Goal: Use online tool/utility: Use online tool/utility

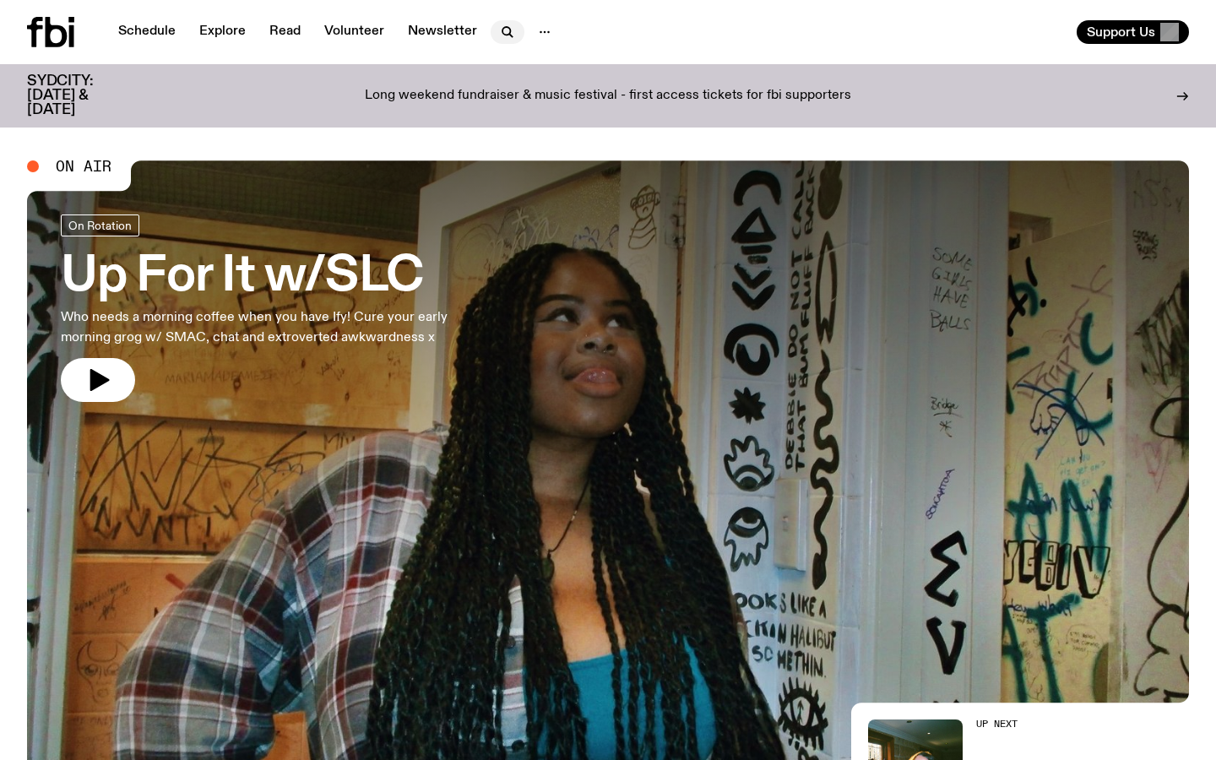
click at [506, 23] on icon "button" at bounding box center [507, 32] width 20 height 20
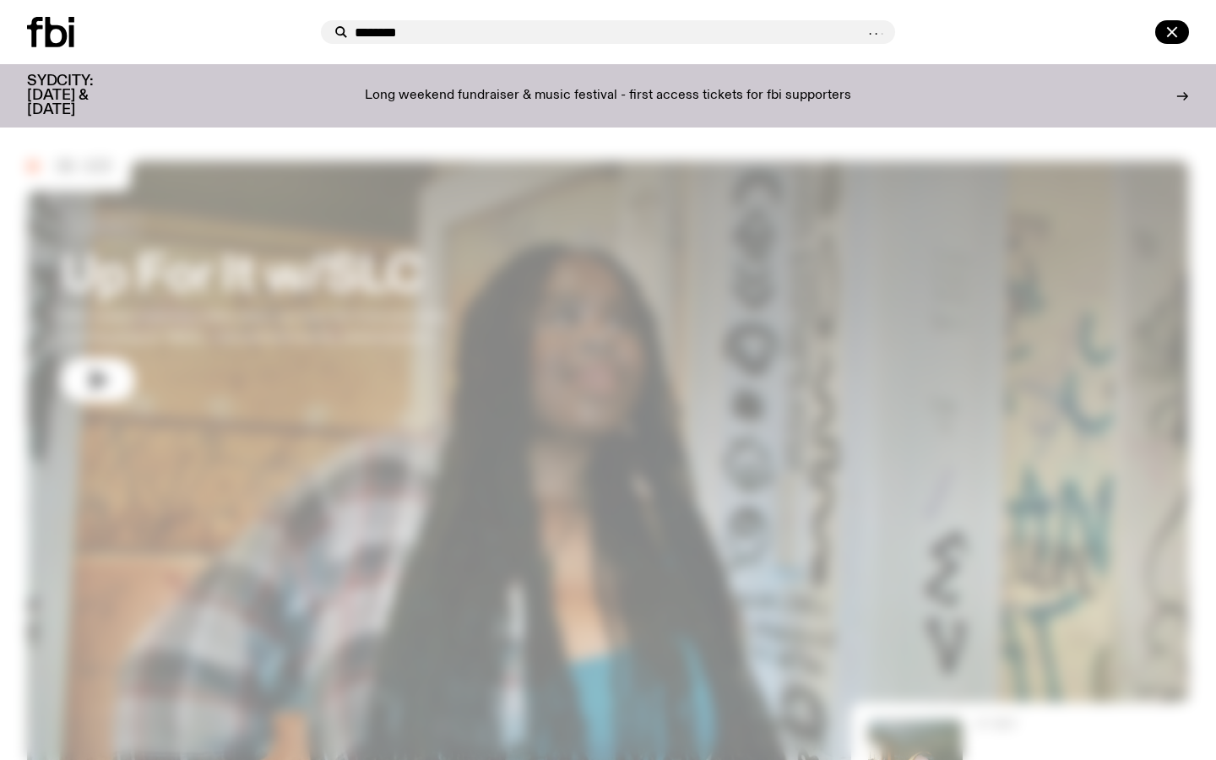
type input "********"
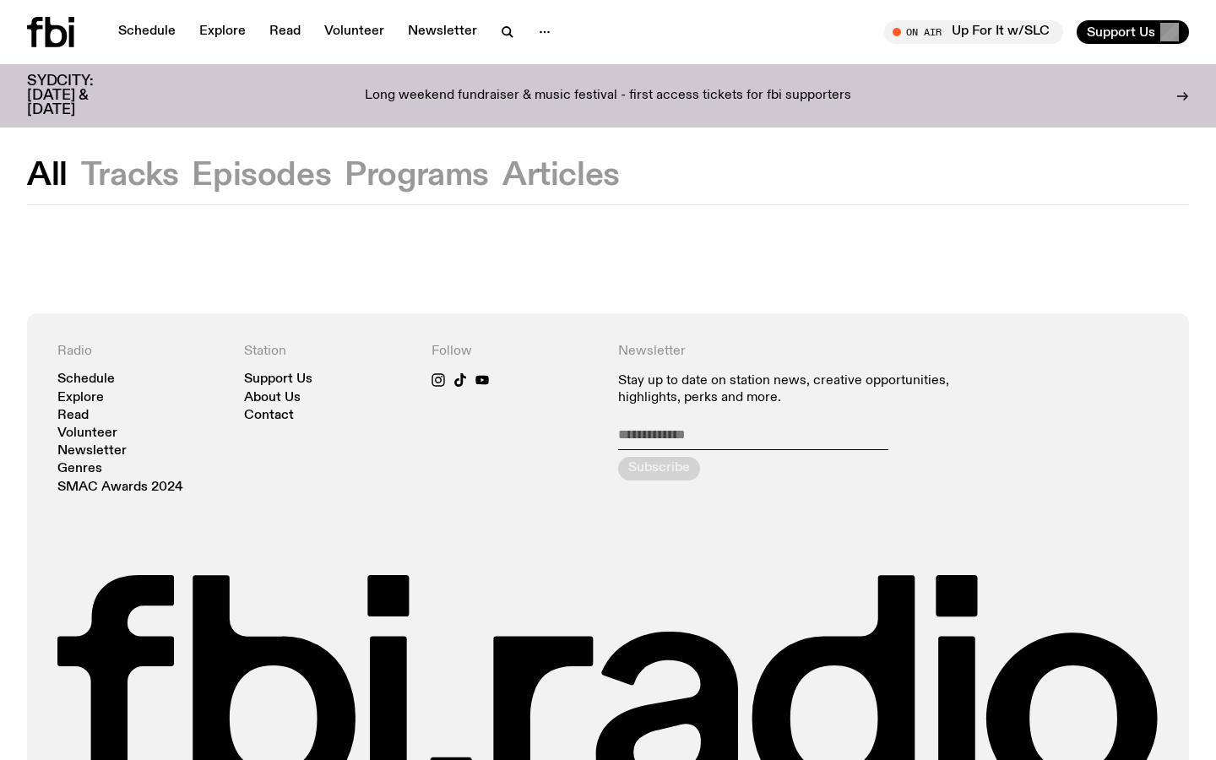
click at [344, 165] on button "Episodes" at bounding box center [416, 175] width 144 height 30
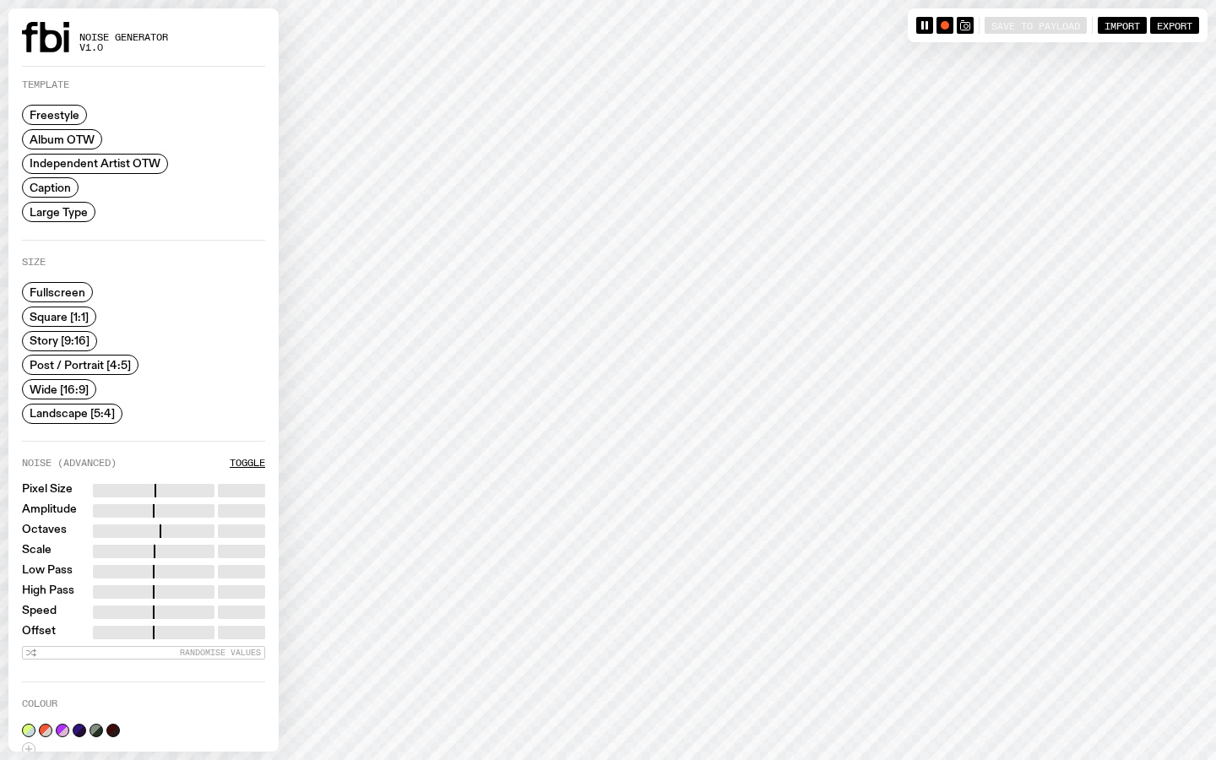
click at [60, 192] on span "Caption" at bounding box center [50, 188] width 41 height 13
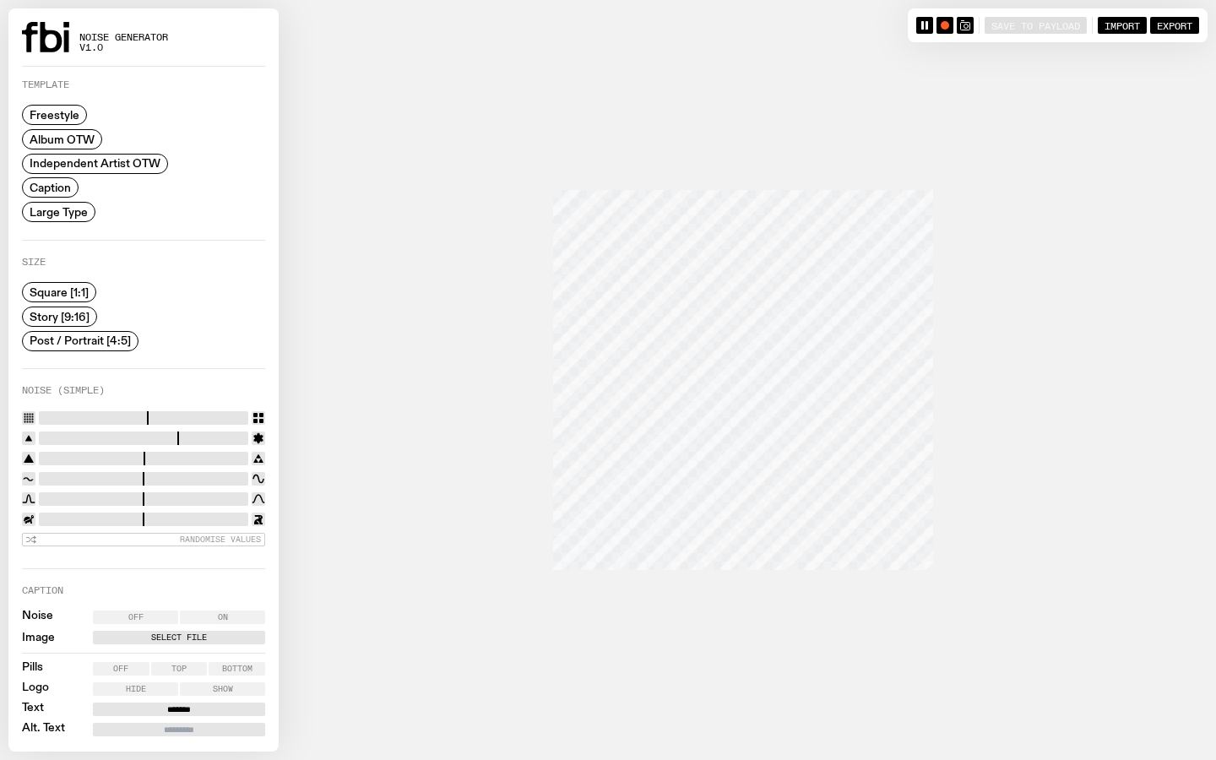
click at [73, 315] on span "Story [9:16]" at bounding box center [60, 316] width 60 height 13
click at [151, 414] on input "range" at bounding box center [143, 418] width 209 height 14
click at [133, 411] on input "range" at bounding box center [143, 418] width 209 height 14
type input "**"
click at [117, 411] on input "range" at bounding box center [143, 418] width 209 height 14
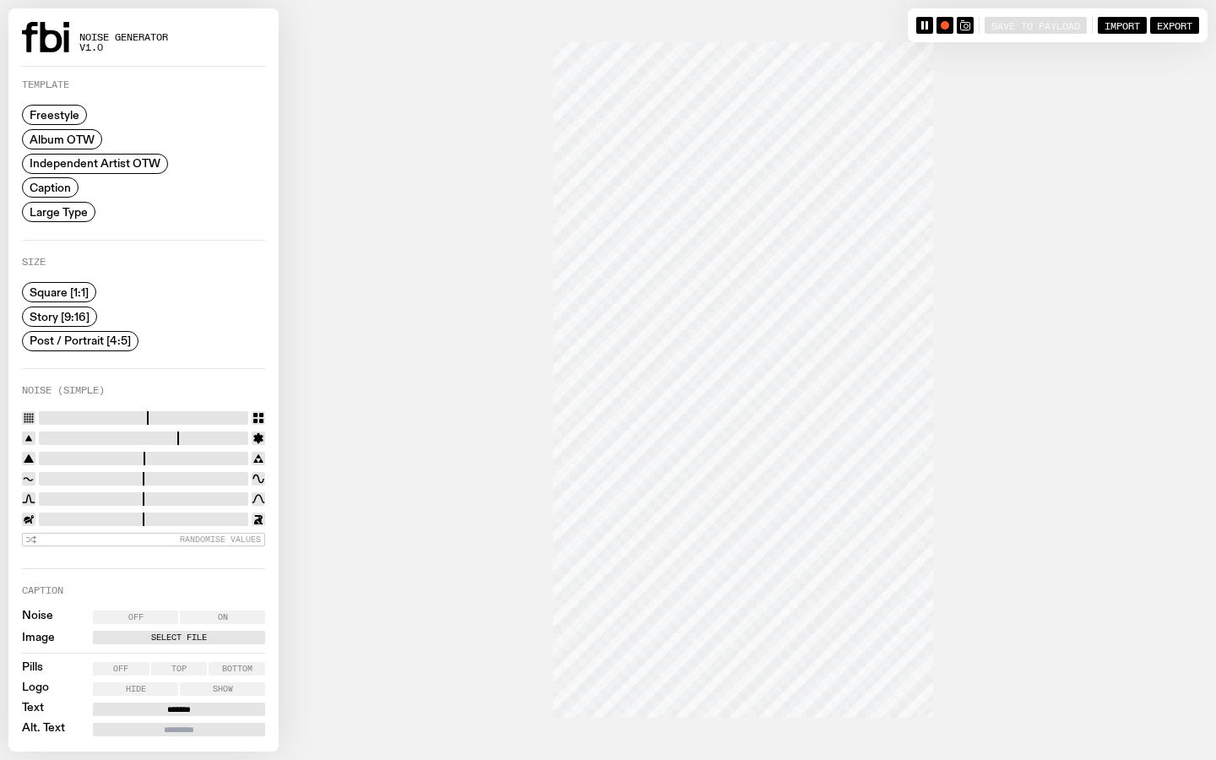
click at [52, 433] on input "range" at bounding box center [143, 438] width 209 height 14
click at [52, 432] on input "range" at bounding box center [143, 438] width 209 height 14
click at [74, 432] on input "range" at bounding box center [143, 438] width 209 height 14
type input "*"
click at [64, 433] on input "range" at bounding box center [143, 438] width 209 height 14
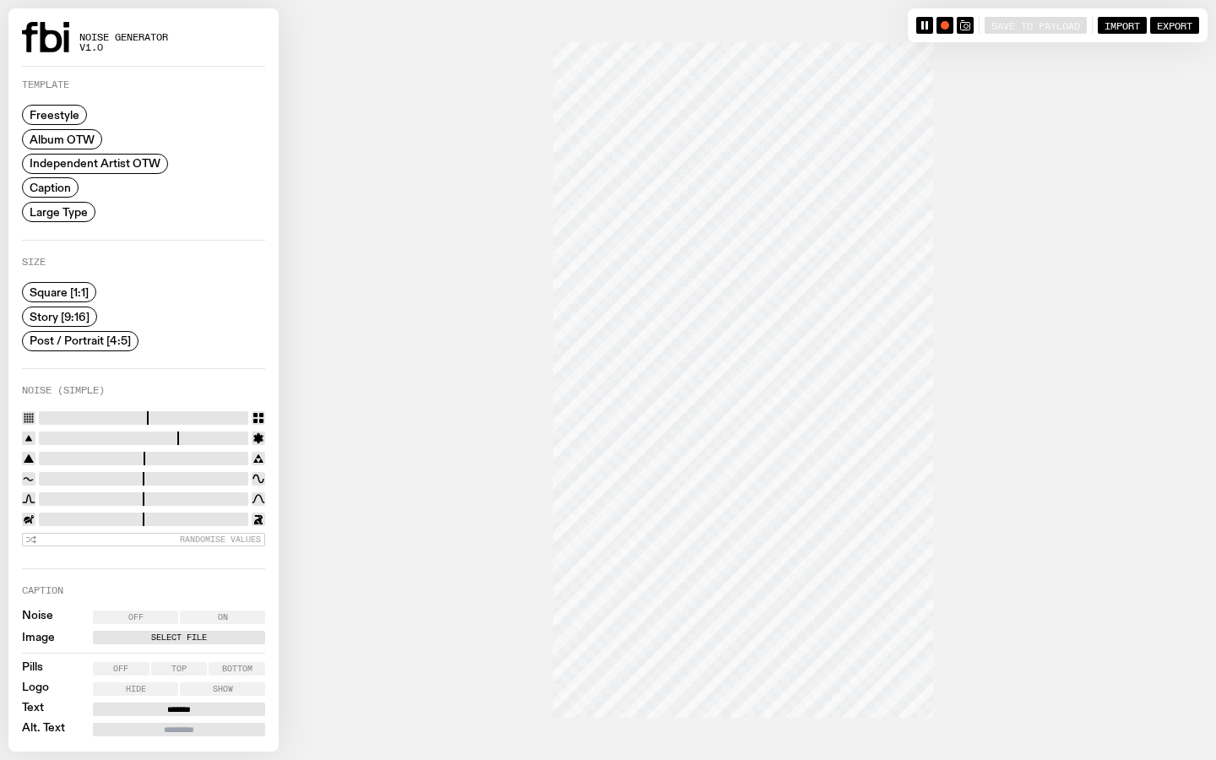
click at [53, 458] on input "range" at bounding box center [143, 459] width 209 height 14
type input "****"
click at [68, 455] on input "range" at bounding box center [143, 459] width 209 height 14
type input "****"
click at [124, 474] on input "range" at bounding box center [143, 479] width 209 height 14
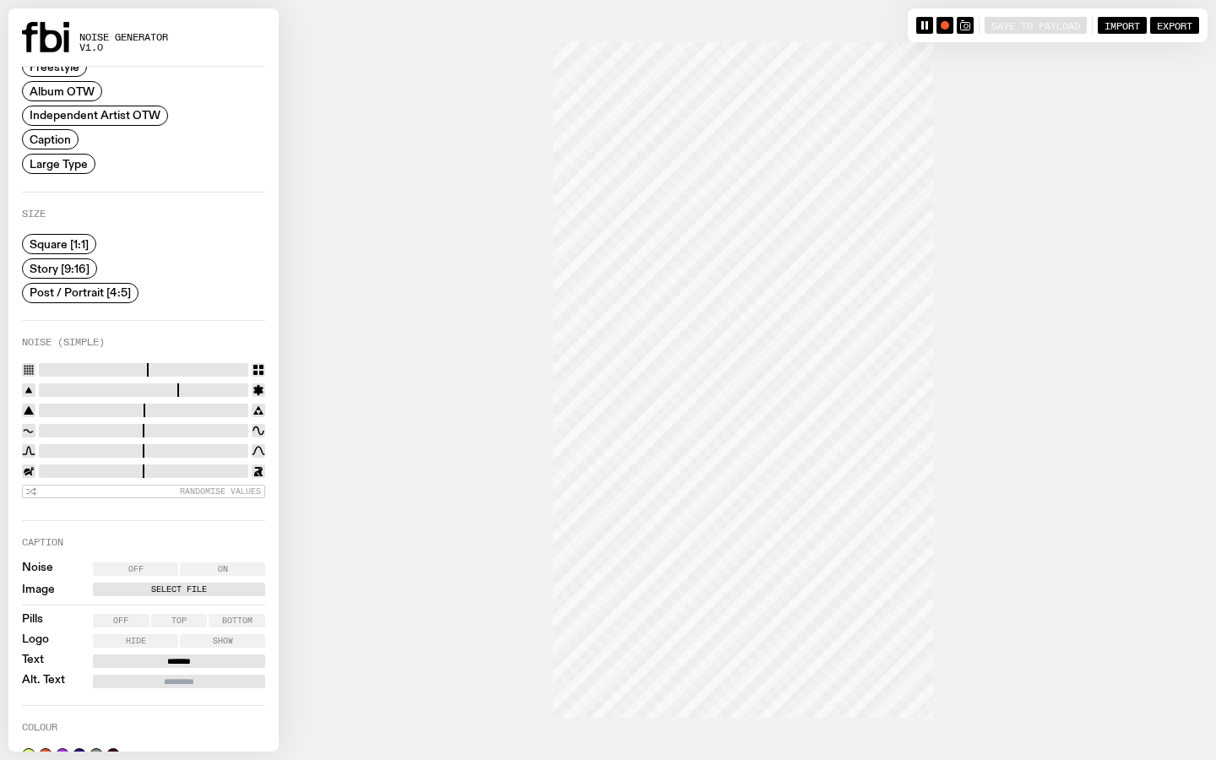
scroll to position [49, 0]
click at [143, 582] on label "Select File" at bounding box center [178, 589] width 165 height 14
click at [0, 0] on input "Select File" at bounding box center [0, 0] width 0 height 0
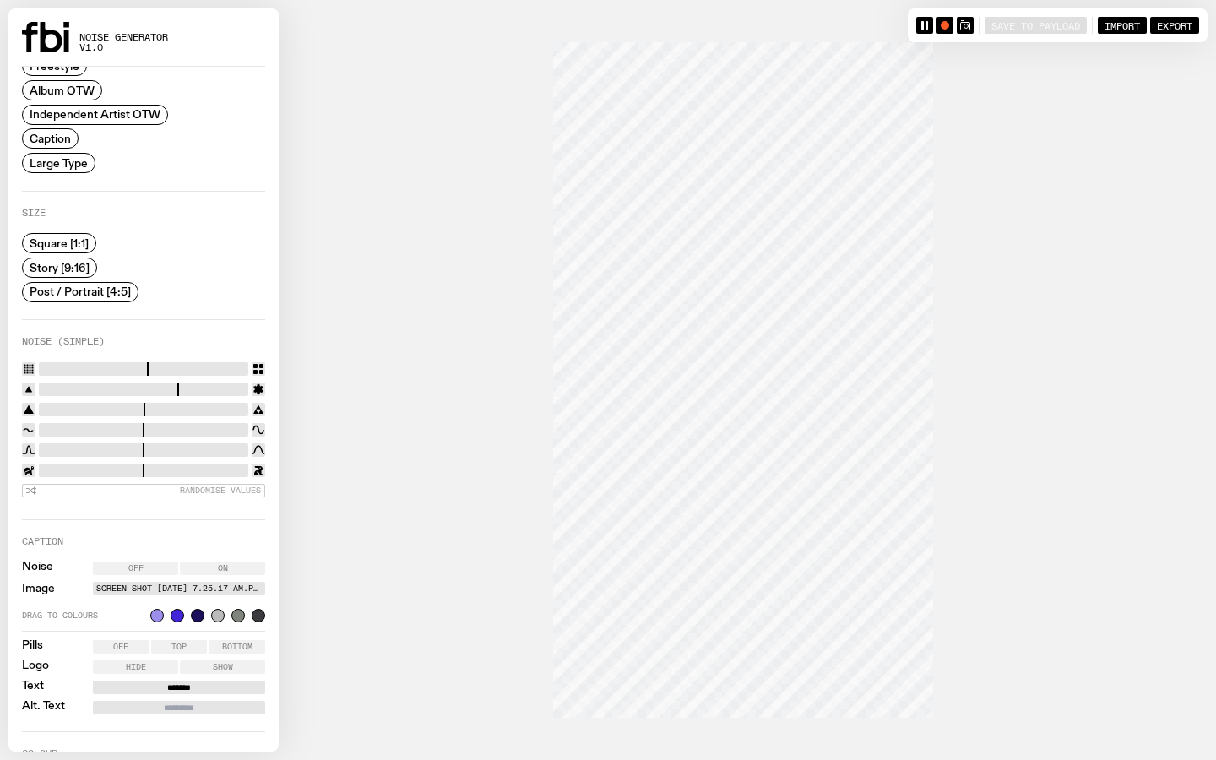
click at [204, 685] on input "*******" at bounding box center [179, 687] width 172 height 14
drag, startPoint x: 206, startPoint y: 685, endPoint x: 147, endPoint y: 685, distance: 59.1
click at [147, 685] on input "*******" at bounding box center [179, 687] width 172 height 14
type input "**********"
click at [160, 703] on input "Alt. Text" at bounding box center [179, 708] width 172 height 14
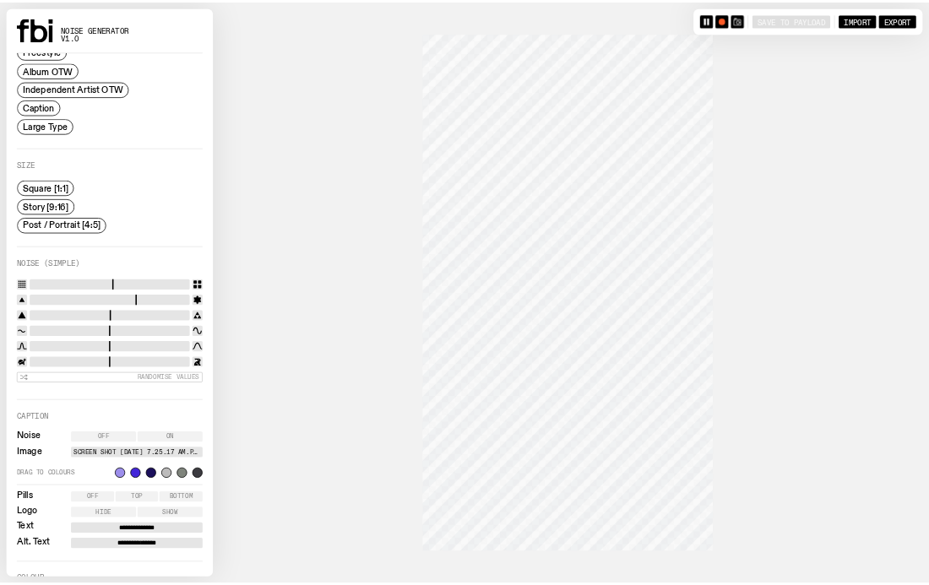
scroll to position [171, 0]
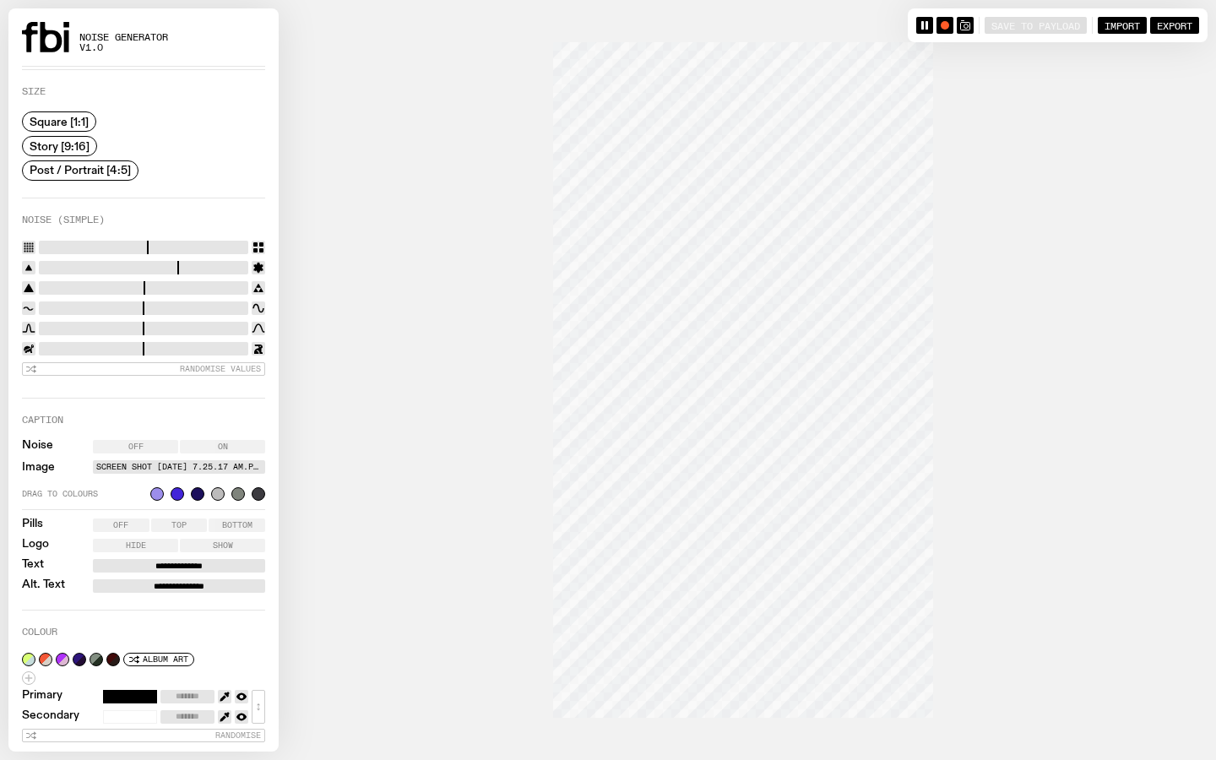
type input "**********"
click at [114, 653] on button "button" at bounding box center [113, 660] width 14 height 14
type input "*******"
click at [51, 266] on input "range" at bounding box center [143, 268] width 209 height 14
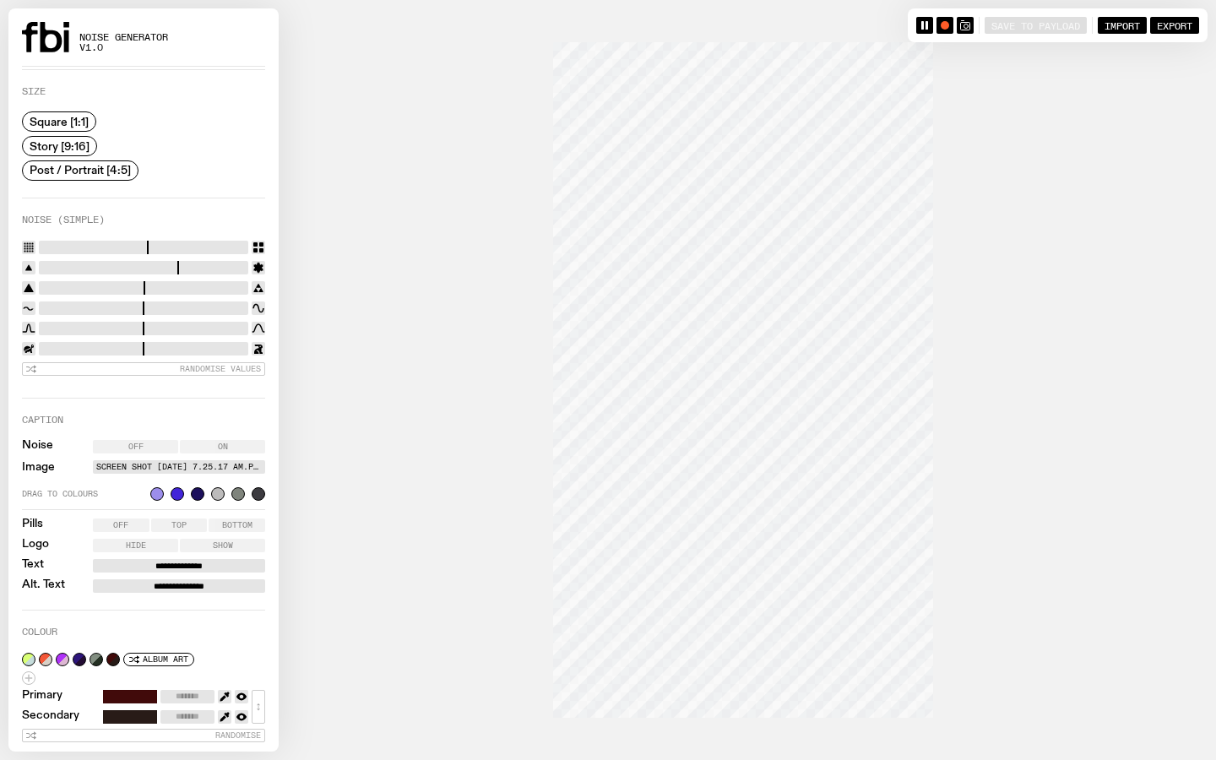
click at [68, 268] on input "range" at bounding box center [143, 268] width 209 height 14
click at [100, 301] on input "range" at bounding box center [143, 308] width 209 height 14
click at [81, 301] on input "range" at bounding box center [143, 308] width 209 height 14
click at [123, 301] on input "range" at bounding box center [143, 308] width 209 height 14
click at [166, 301] on input "range" at bounding box center [143, 308] width 209 height 14
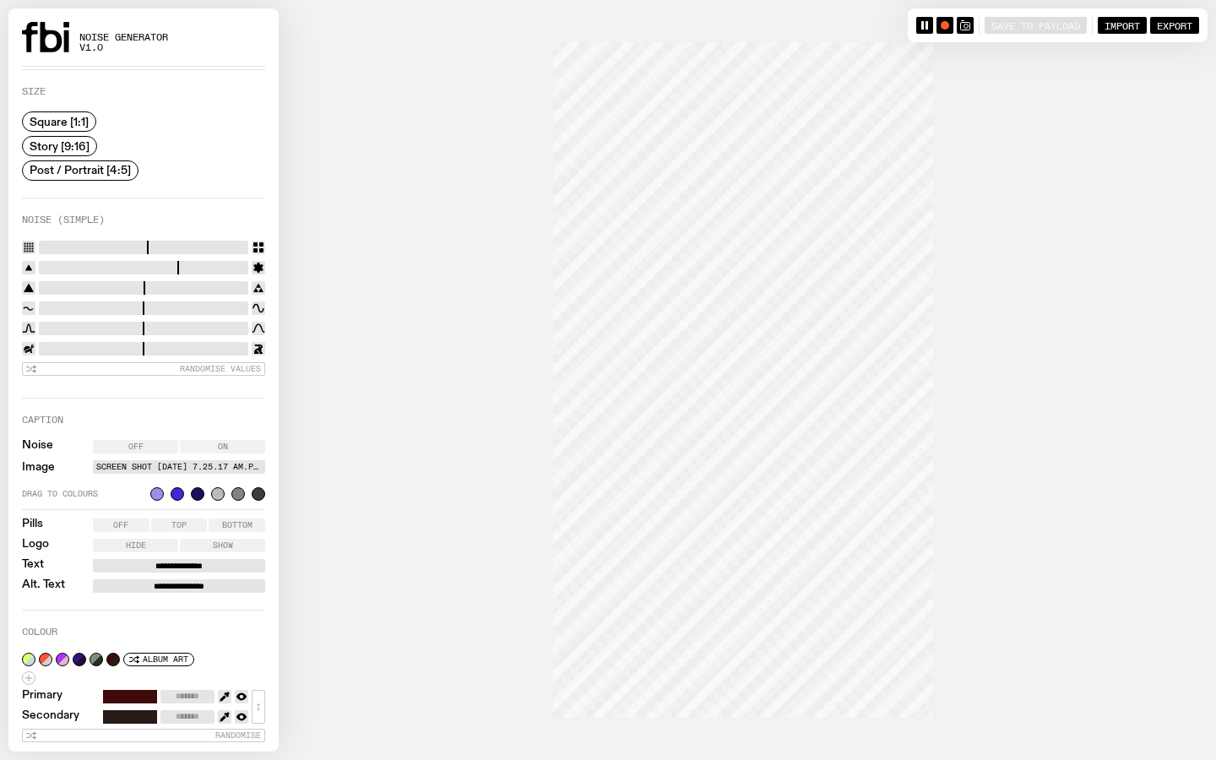
click at [192, 304] on input "range" at bounding box center [143, 308] width 209 height 14
type input "****"
click at [207, 304] on input "range" at bounding box center [143, 308] width 209 height 14
click at [89, 265] on input "range" at bounding box center [143, 268] width 209 height 14
click at [91, 263] on input "range" at bounding box center [143, 268] width 209 height 14
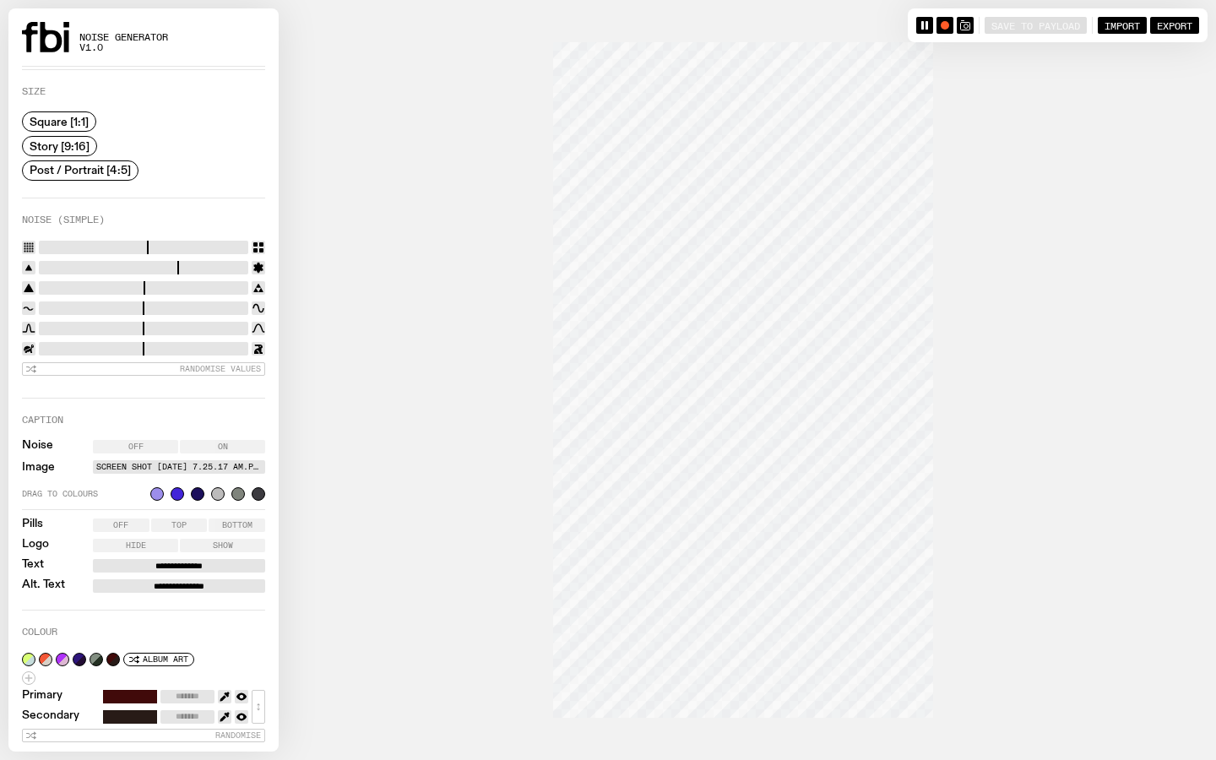
click at [125, 265] on input "range" at bounding box center [143, 268] width 209 height 14
click at [73, 261] on input "range" at bounding box center [143, 268] width 209 height 14
click at [101, 263] on input "range" at bounding box center [143, 268] width 209 height 14
click at [123, 263] on input "range" at bounding box center [143, 268] width 209 height 14
click at [91, 263] on input "range" at bounding box center [143, 268] width 209 height 14
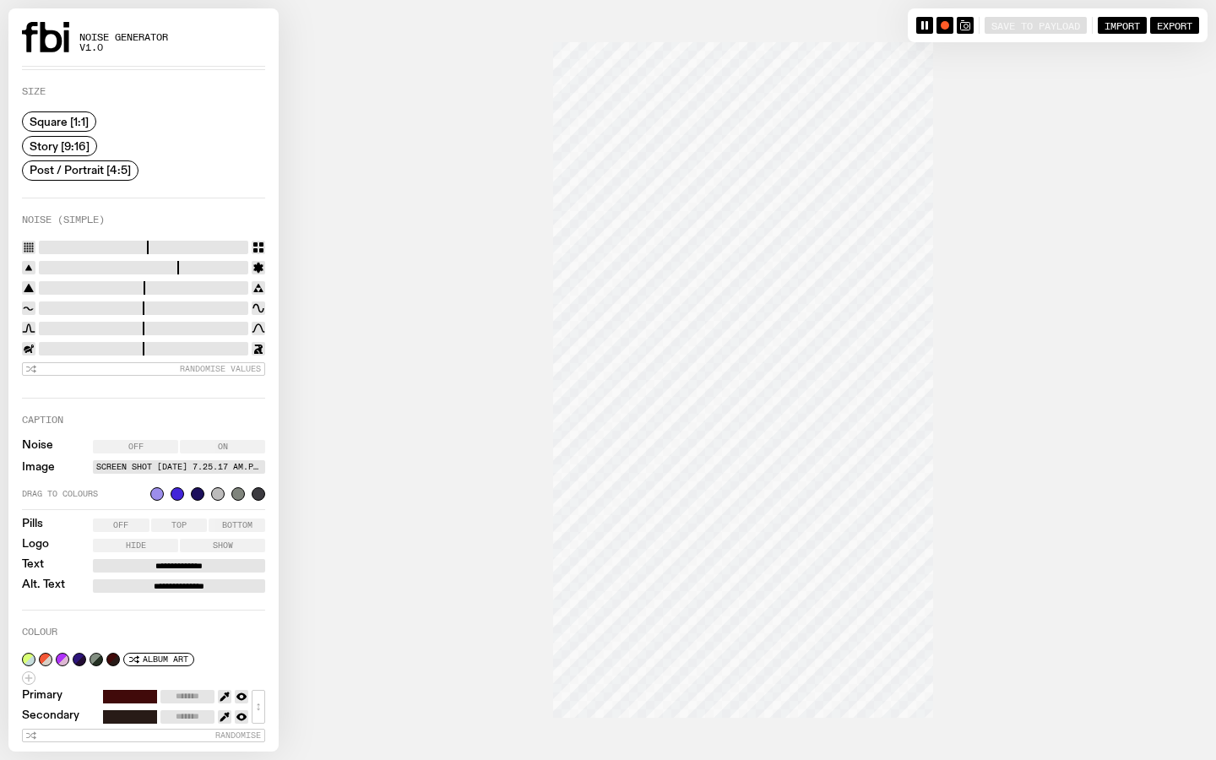
type input "*"
click at [65, 263] on input "range" at bounding box center [143, 268] width 209 height 14
click at [940, 26] on div "button" at bounding box center [944, 25] width 8 height 8
click at [941, 26] on rect "button" at bounding box center [944, 25] width 7 height 7
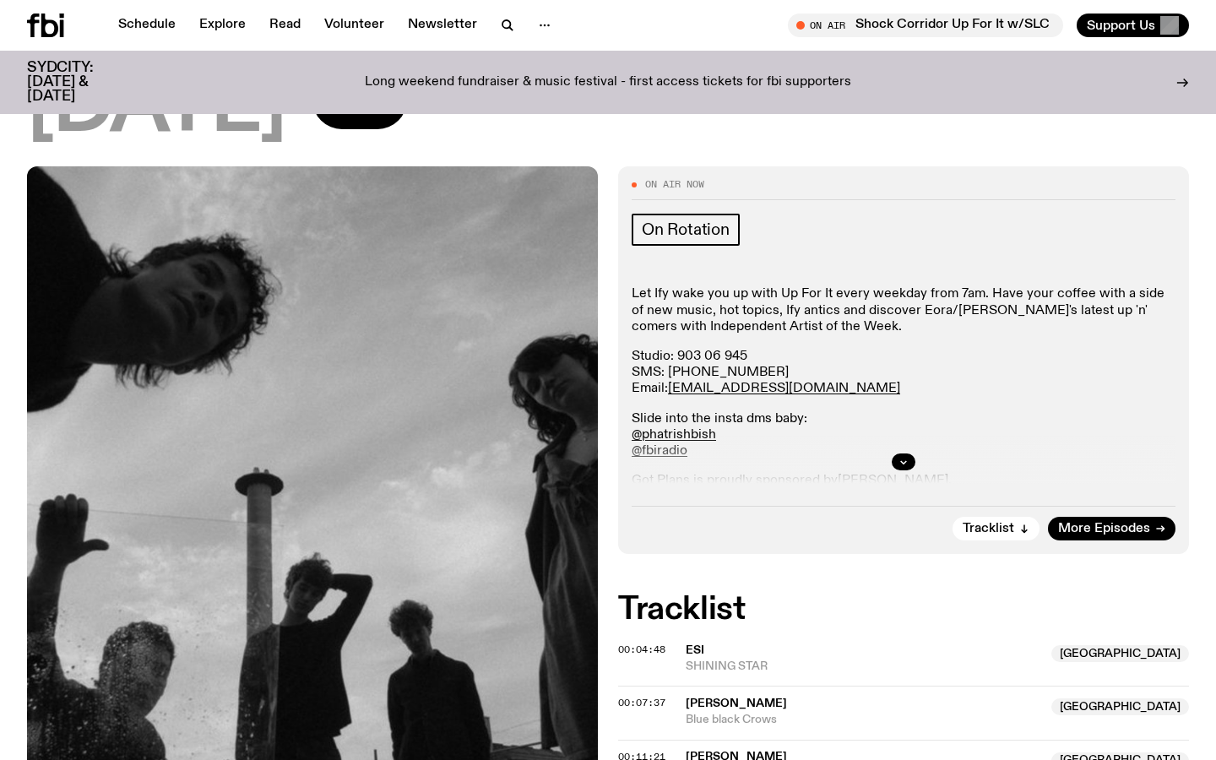
scroll to position [163, 0]
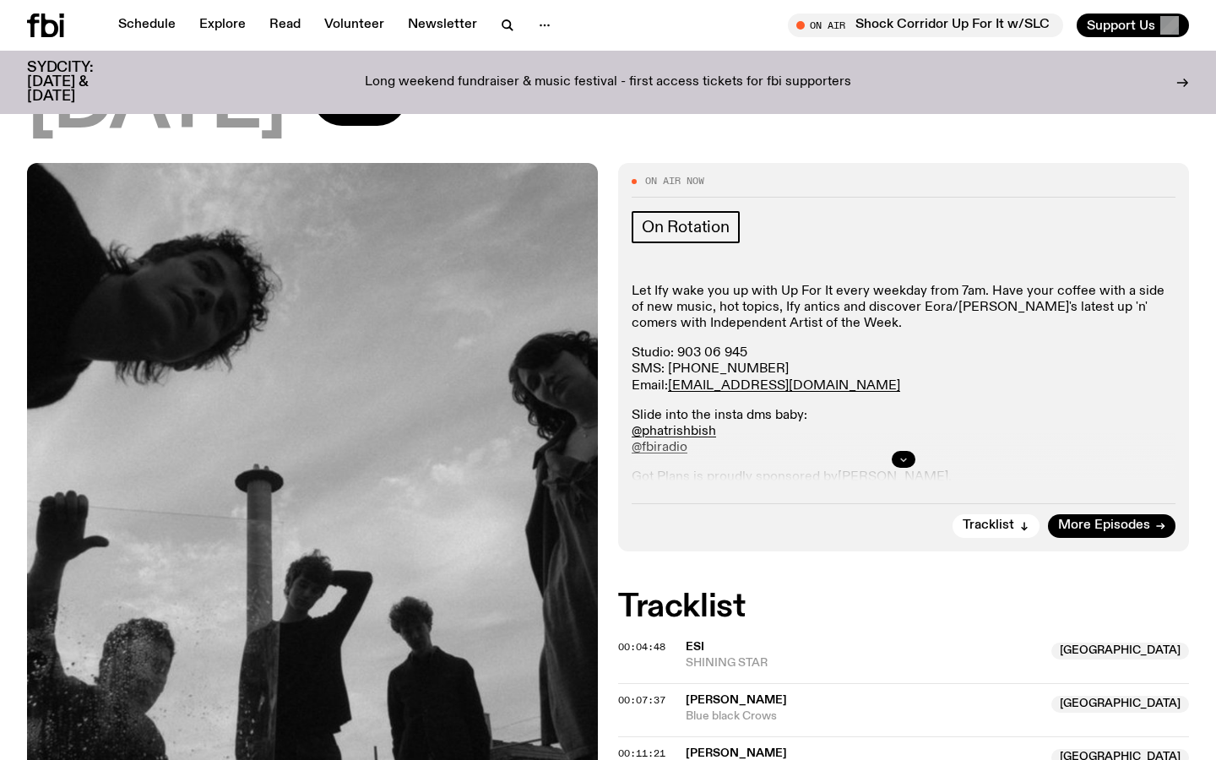
click at [900, 459] on icon "button" at bounding box center [903, 459] width 10 height 10
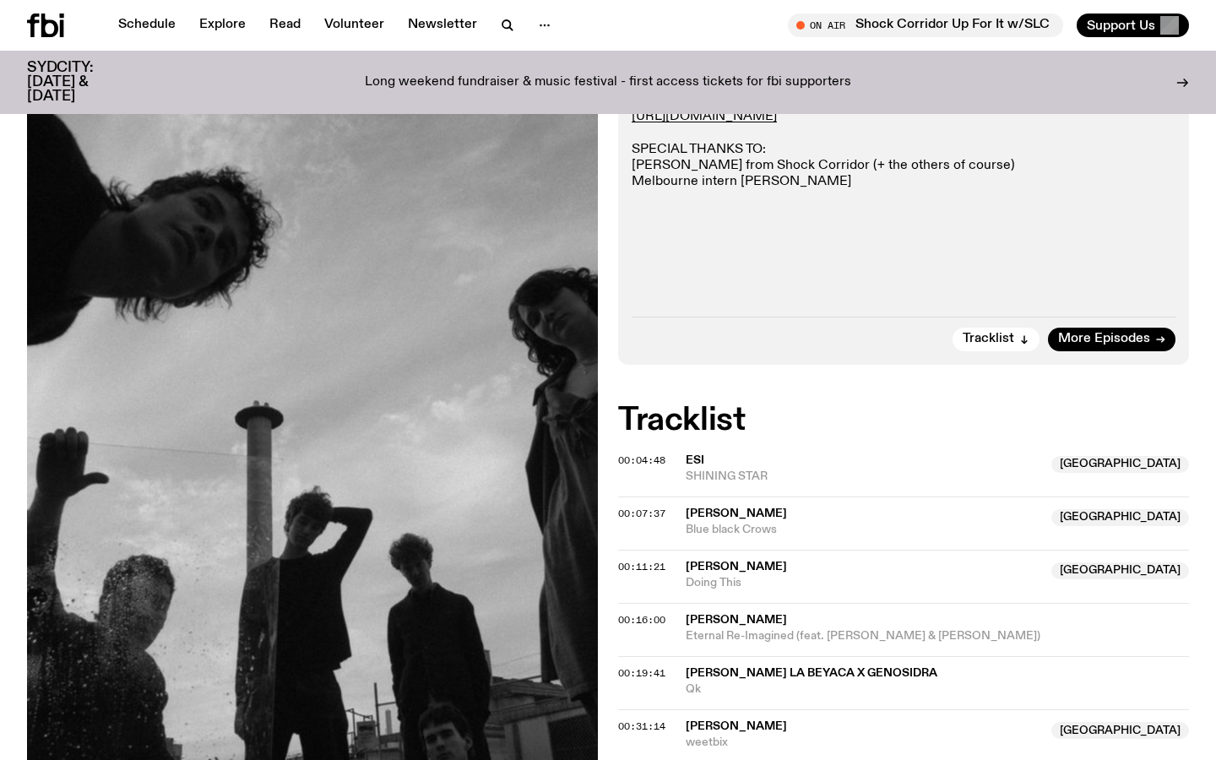
scroll to position [3, 0]
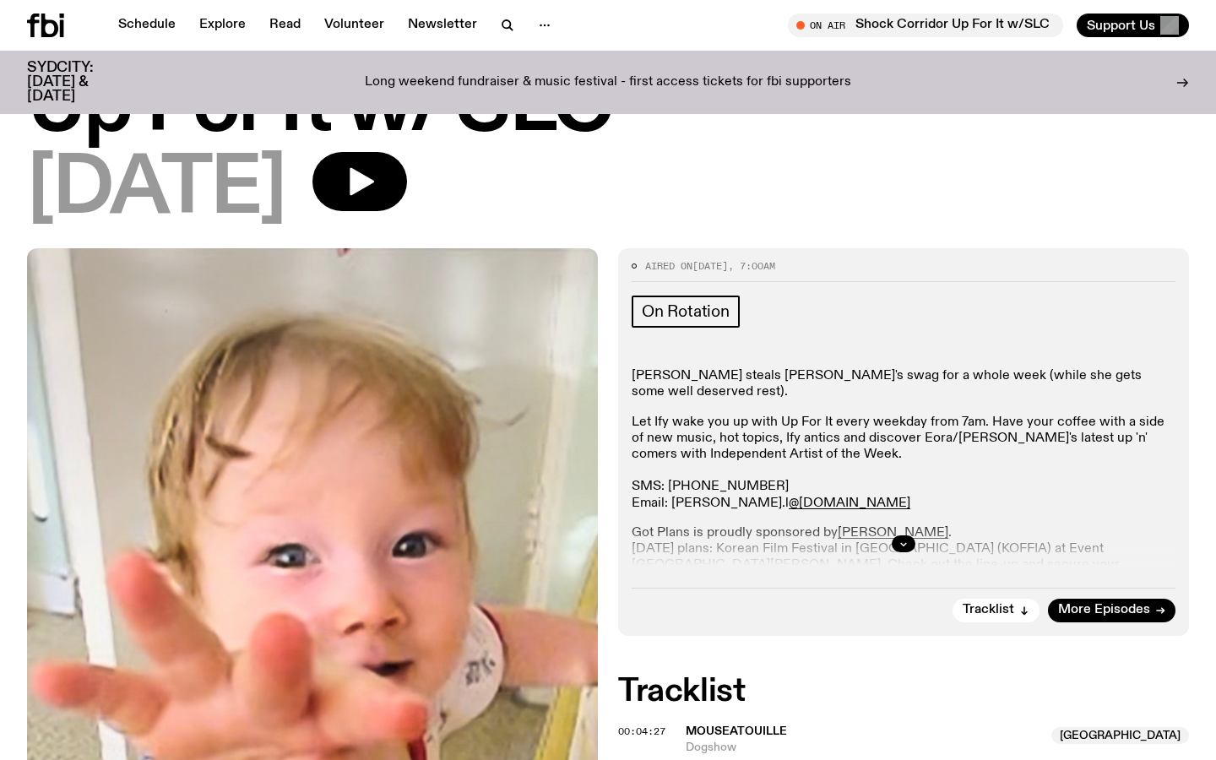
scroll to position [92, 0]
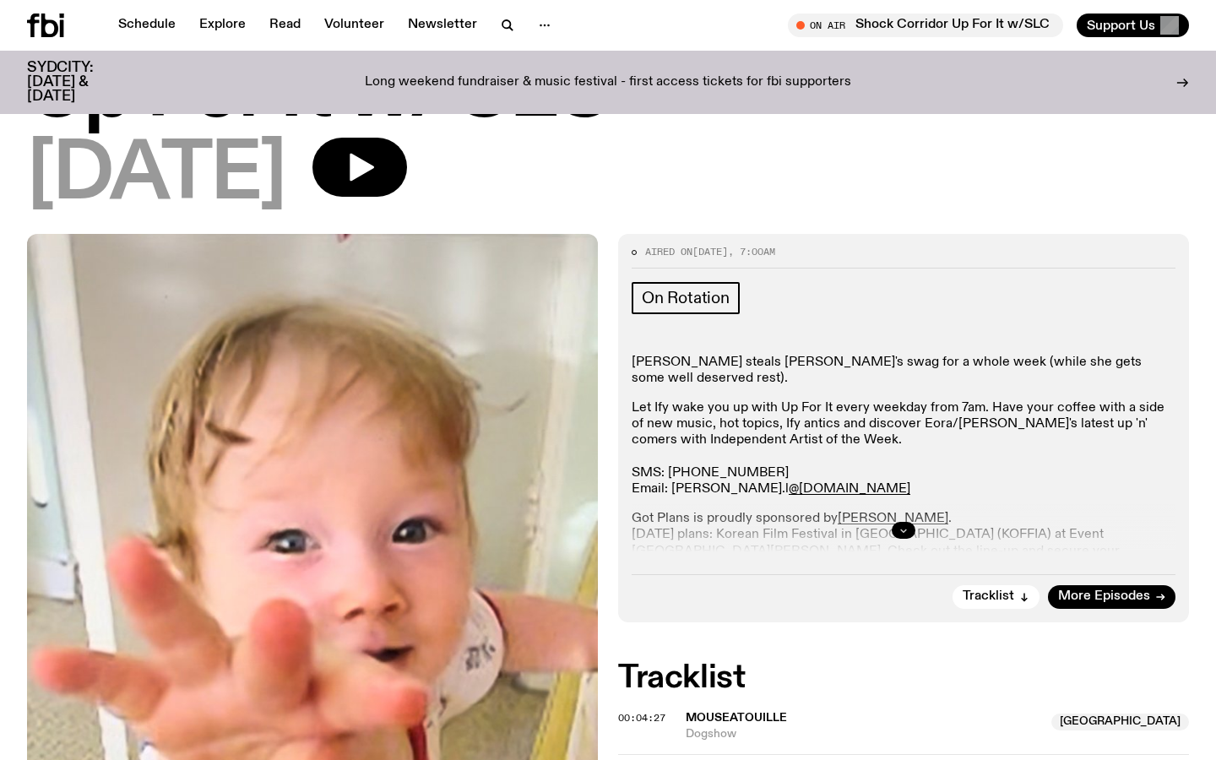
click at [907, 534] on button "button" at bounding box center [904, 530] width 24 height 17
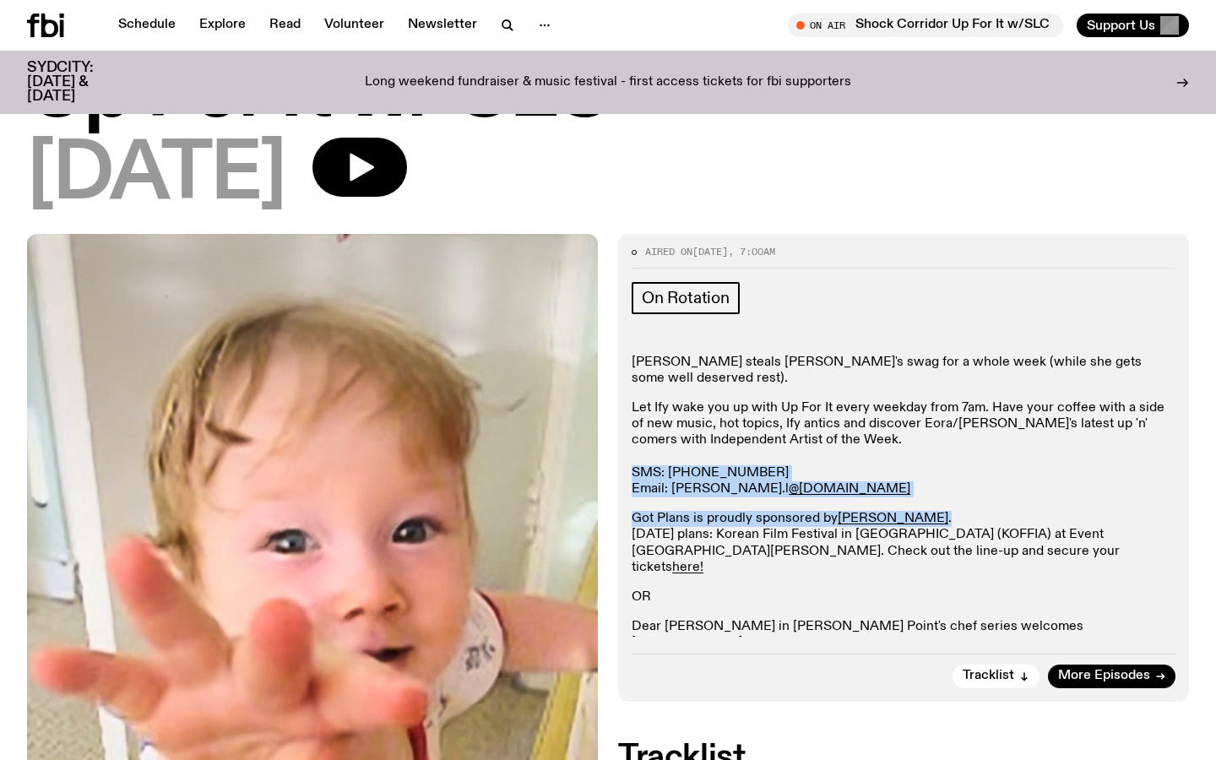
drag, startPoint x: 631, startPoint y: 469, endPoint x: 907, endPoint y: 522, distance: 281.0
click at [907, 522] on div "Sabine Lee-Cook steals Ify's swag for a whole week (while she gets some well de…" at bounding box center [903, 511] width 544 height 313
copy div "SMS: 0435 123 945 Email: sabine.l @fbiradio.com Got Plans is proudly sponsored …"
